Goal: Obtain resource: Obtain resource

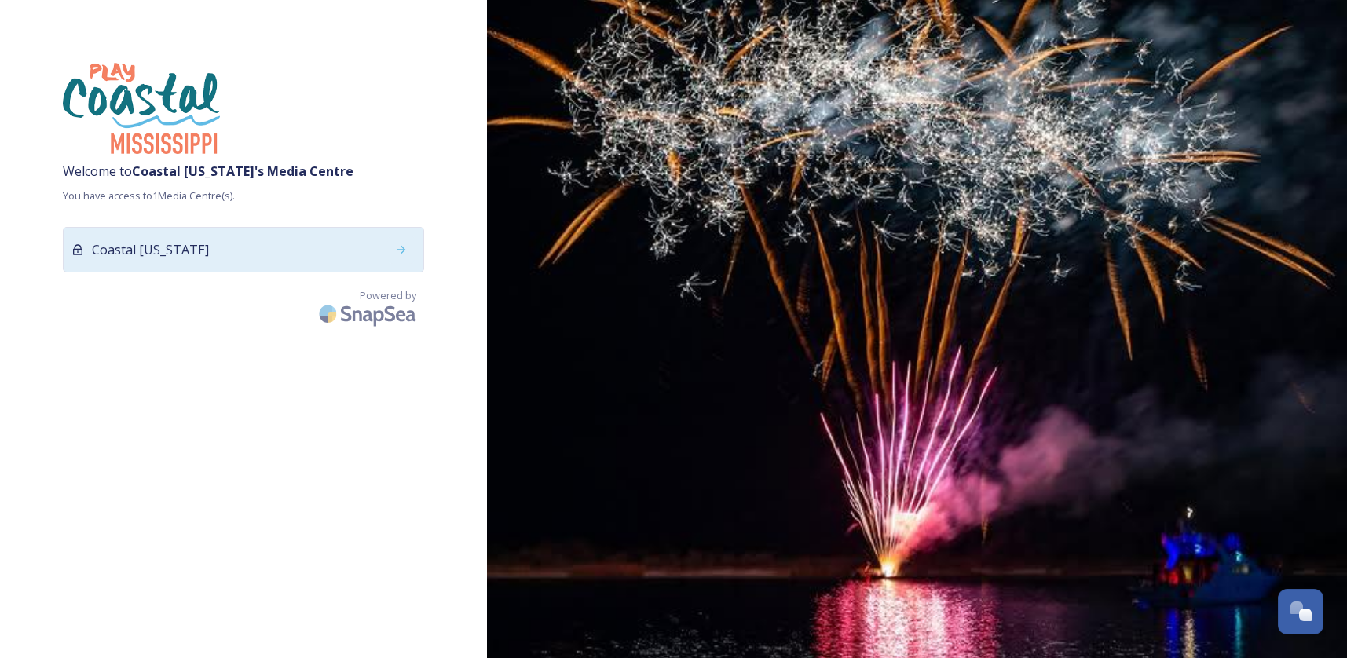
click at [398, 258] on div at bounding box center [401, 250] width 28 height 28
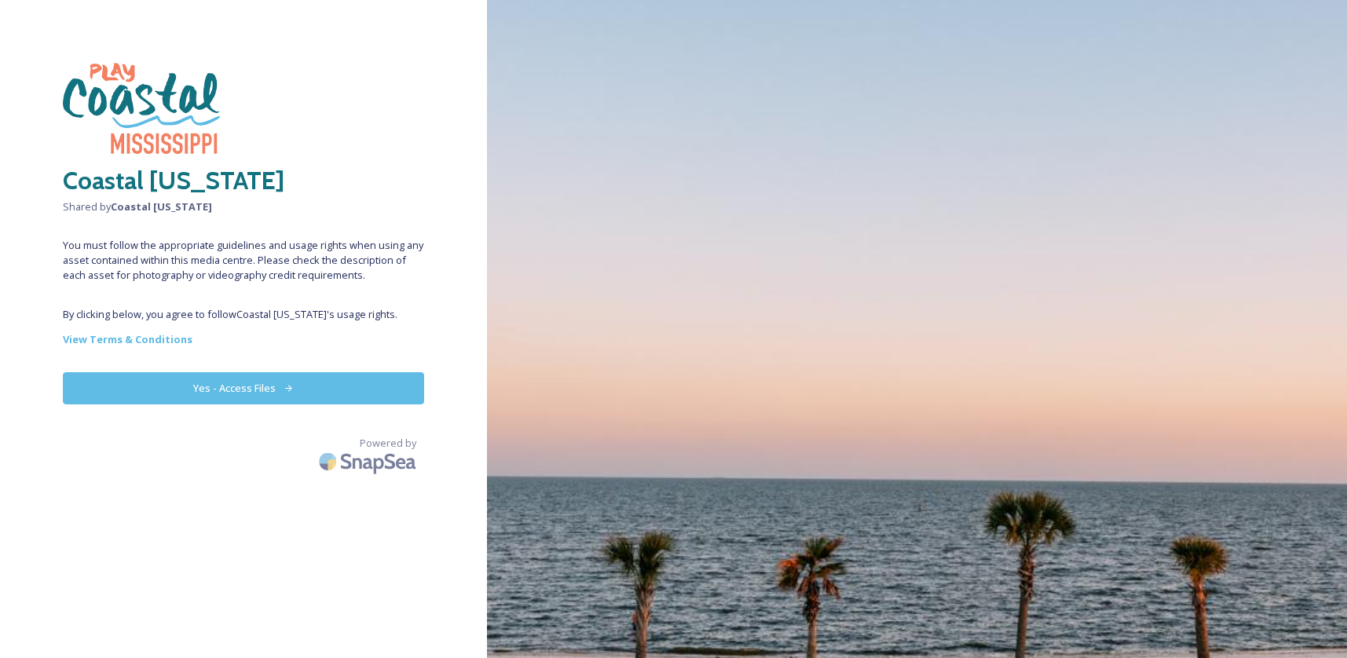
click at [310, 385] on button "Yes - Access Files" at bounding box center [243, 388] width 361 height 32
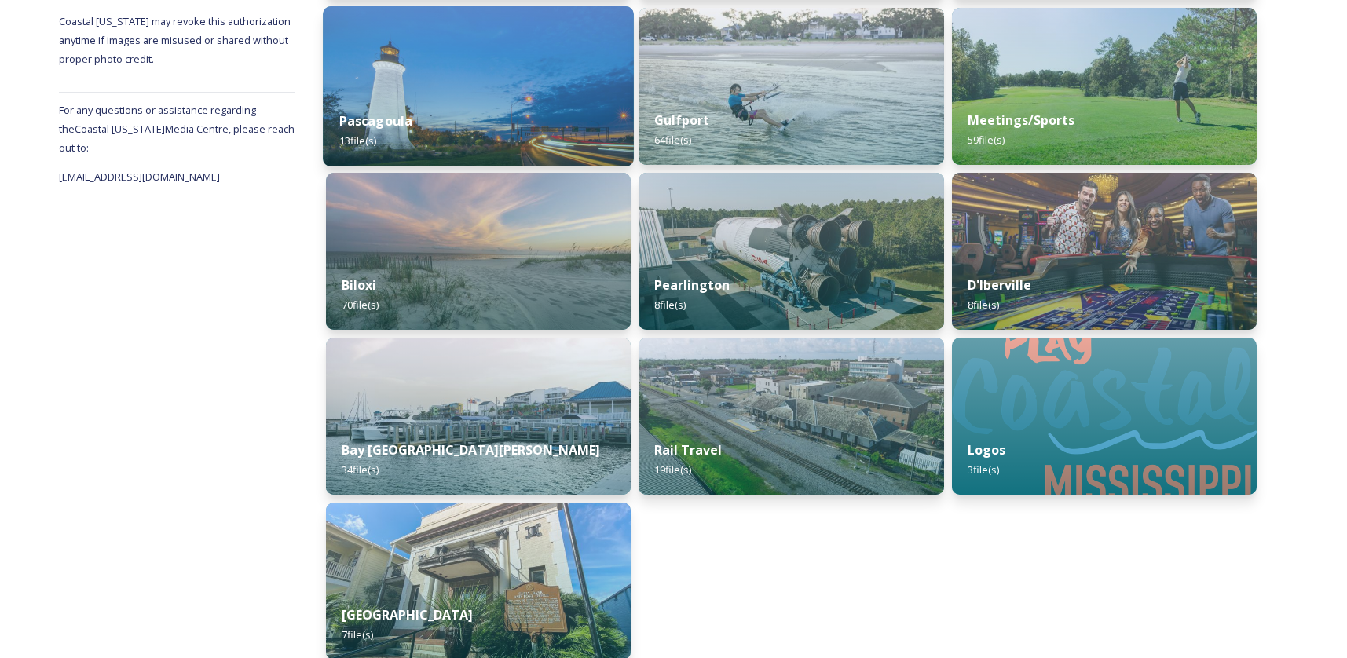
scroll to position [580, 0]
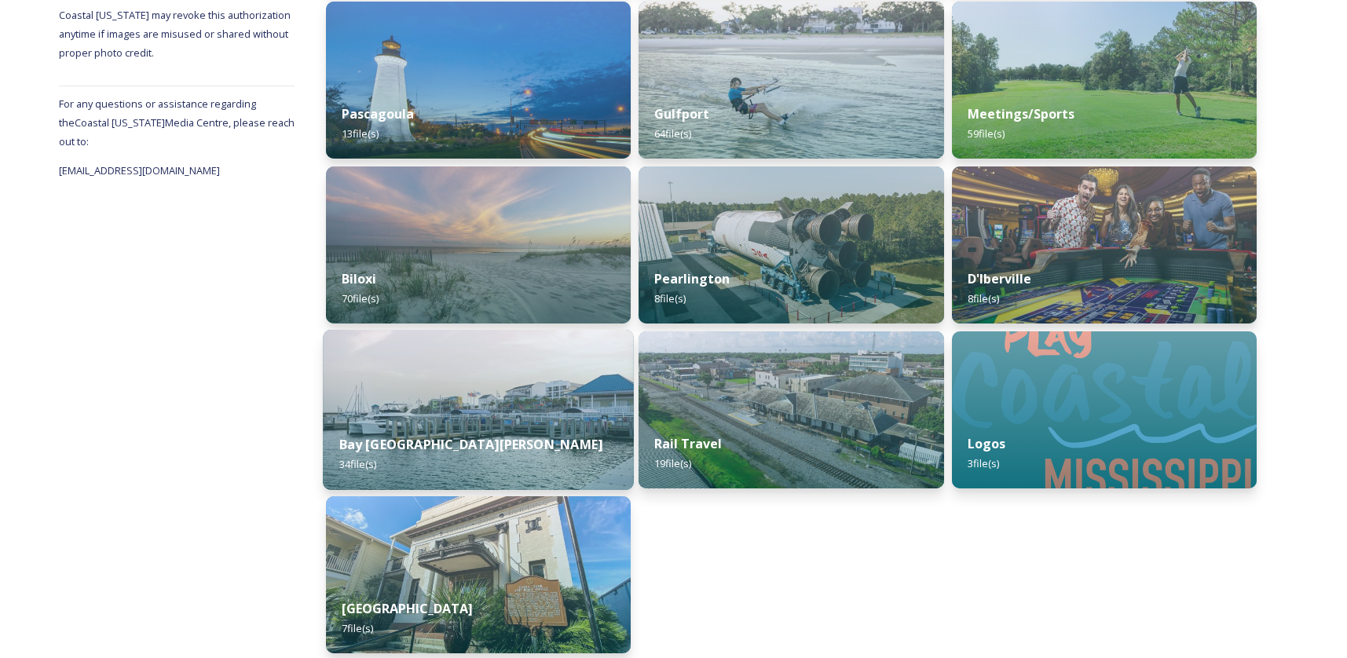
click at [405, 363] on img at bounding box center [478, 410] width 311 height 160
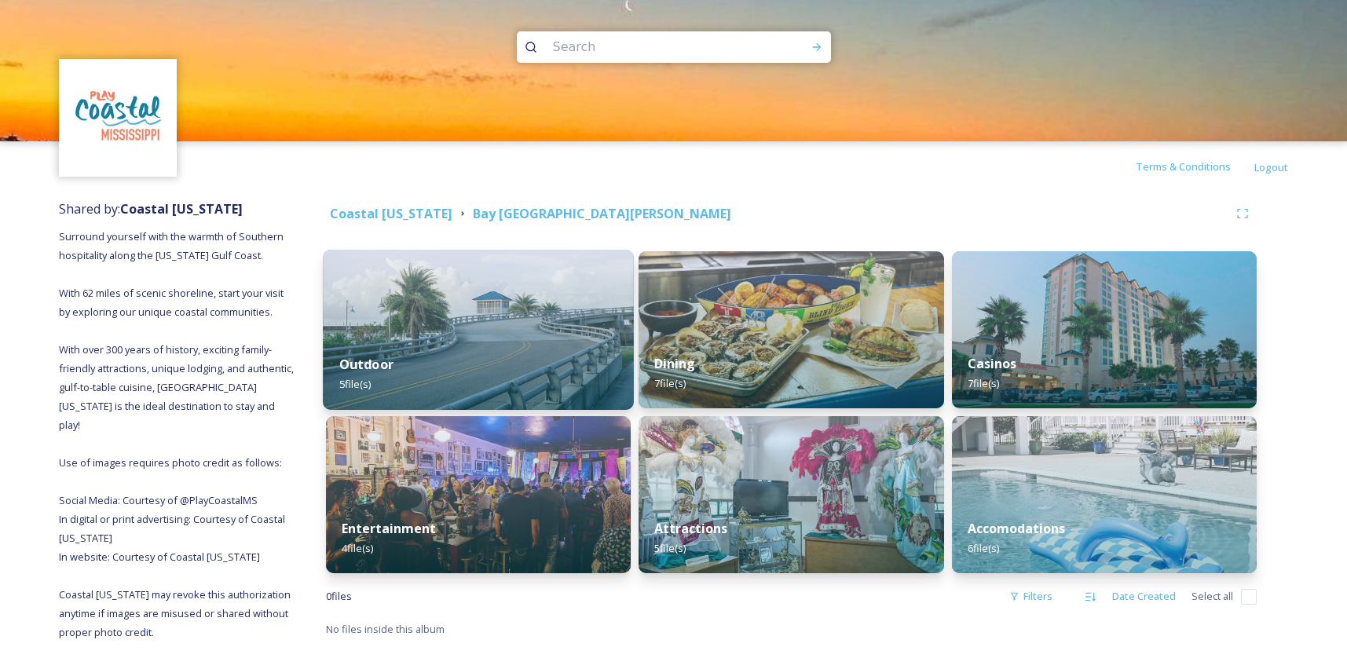
scroll to position [82, 0]
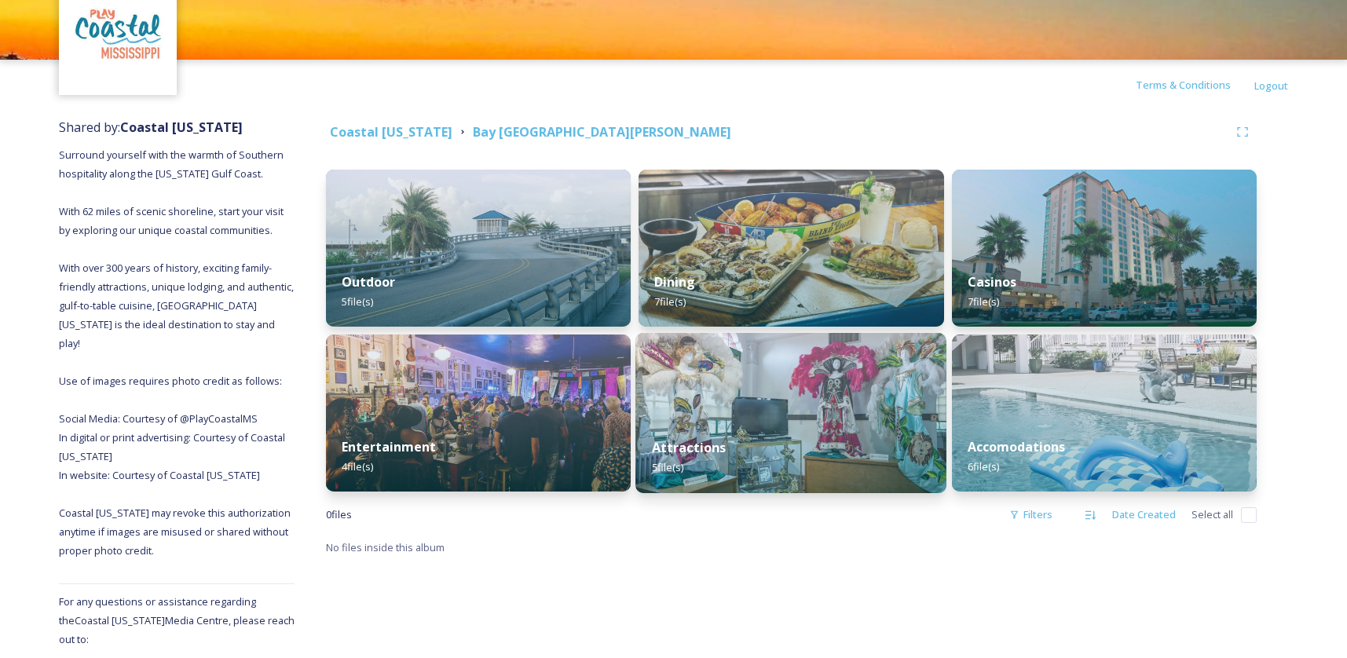
click at [726, 410] on img at bounding box center [791, 413] width 311 height 160
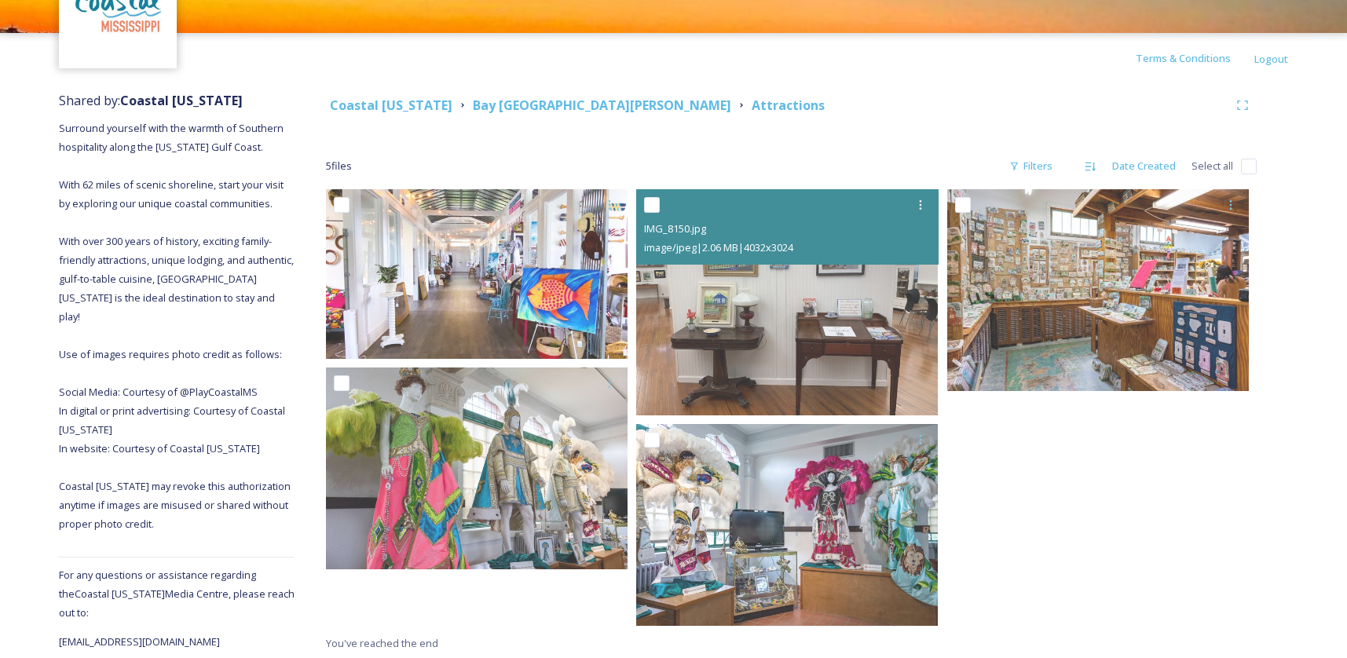
scroll to position [111, 0]
